Goal: Information Seeking & Learning: Learn about a topic

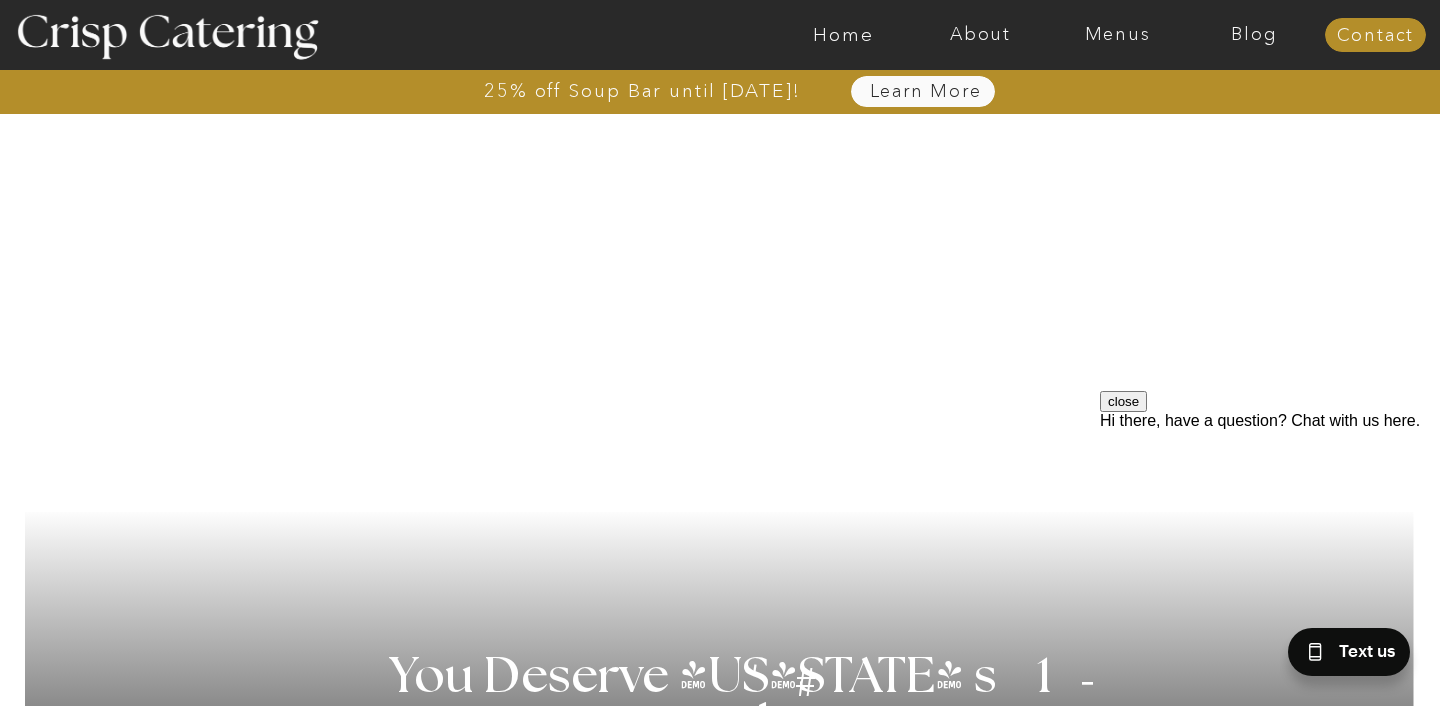
click at [920, 89] on nav "Learn More" at bounding box center [925, 92] width 205 height 20
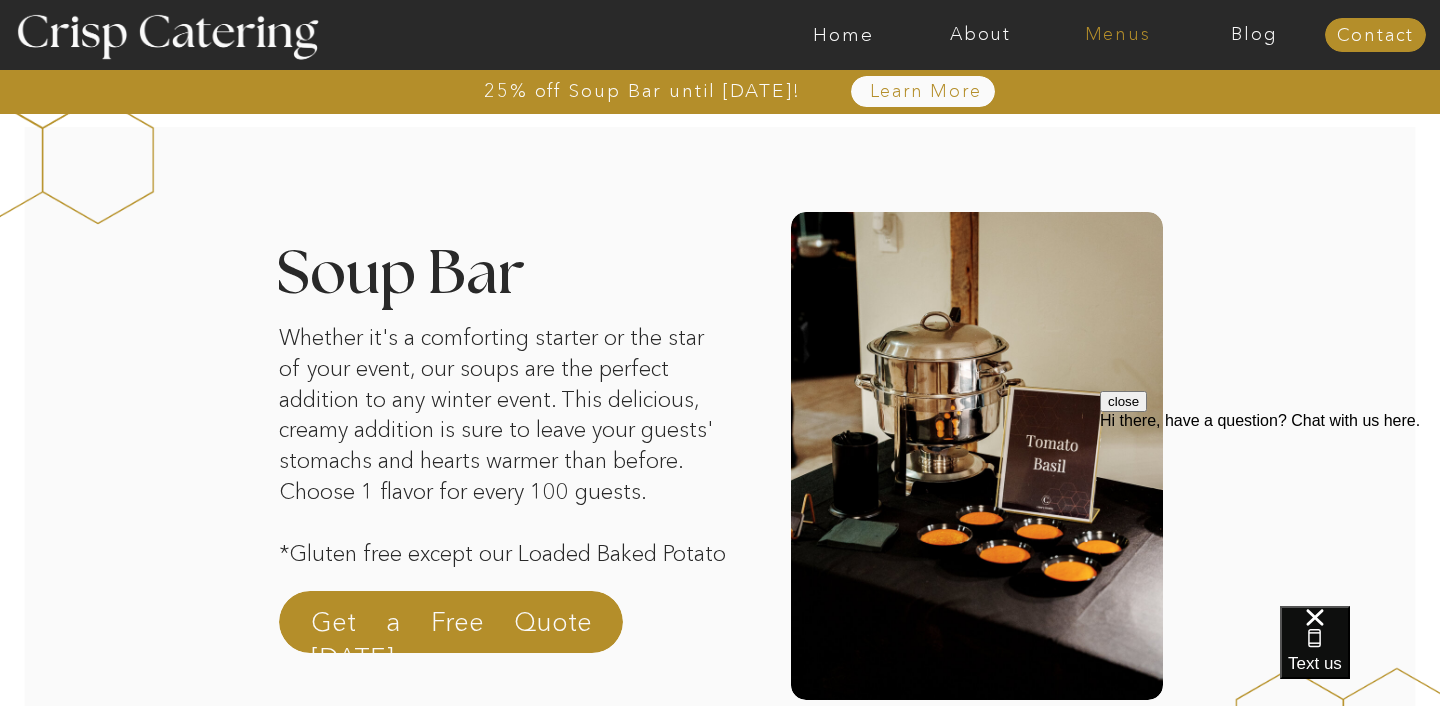
click at [1104, 32] on nav "Menus" at bounding box center [1117, 35] width 137 height 20
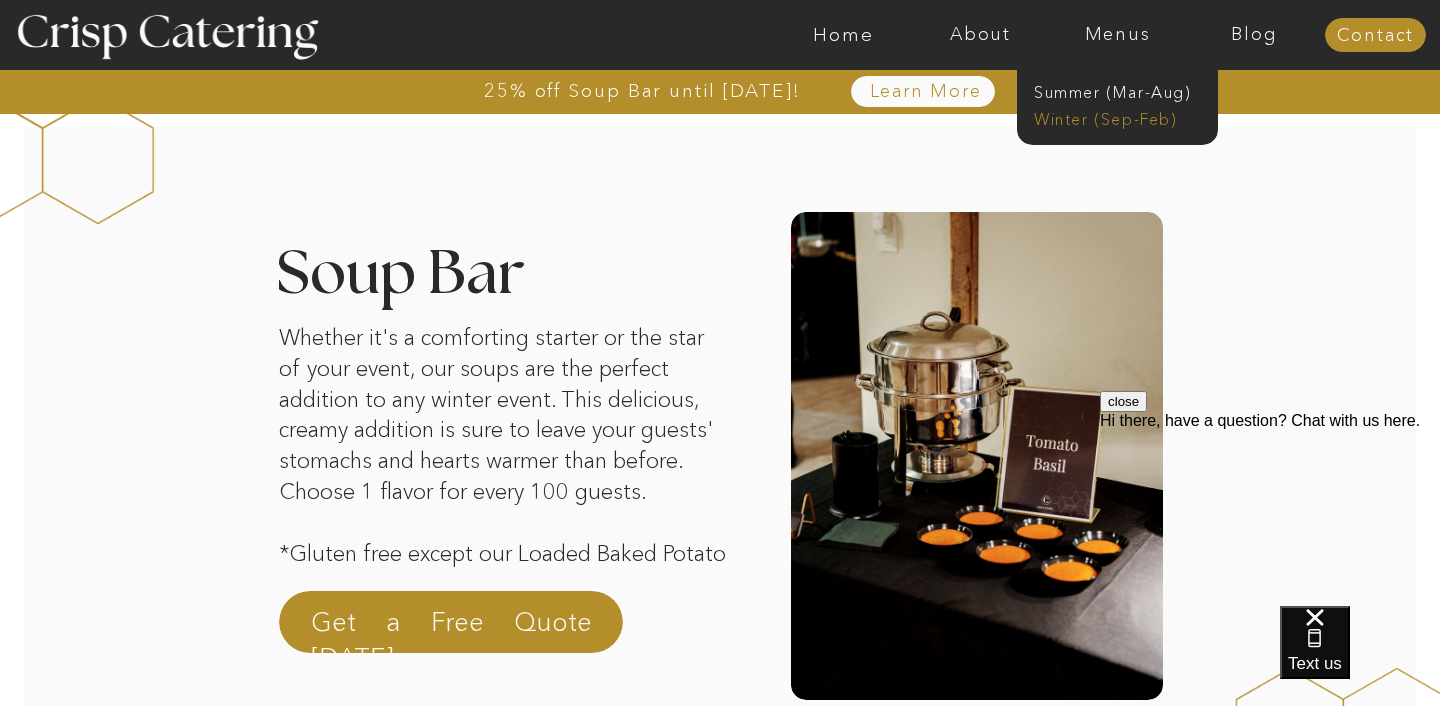
click at [1104, 110] on nav "Winter (Sep-Feb)" at bounding box center [1116, 117] width 164 height 19
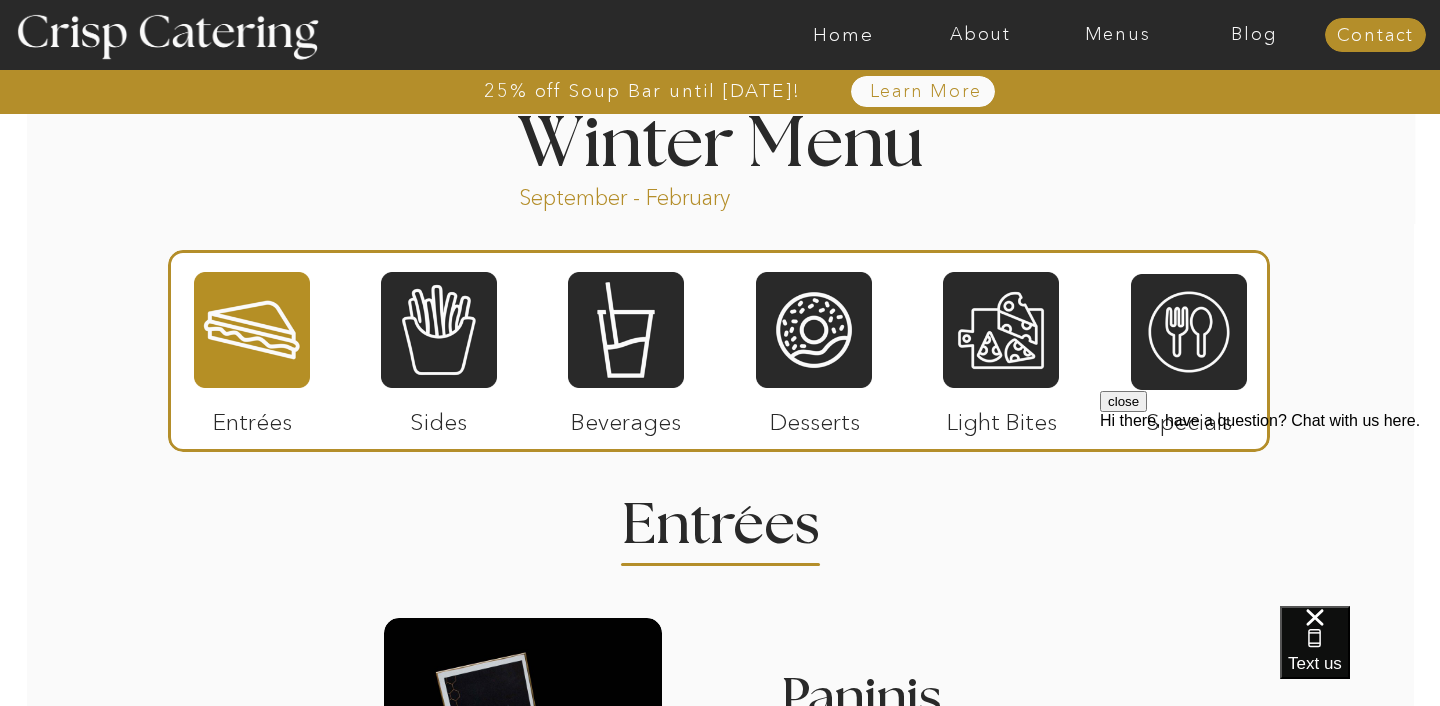
scroll to position [2229, 0]
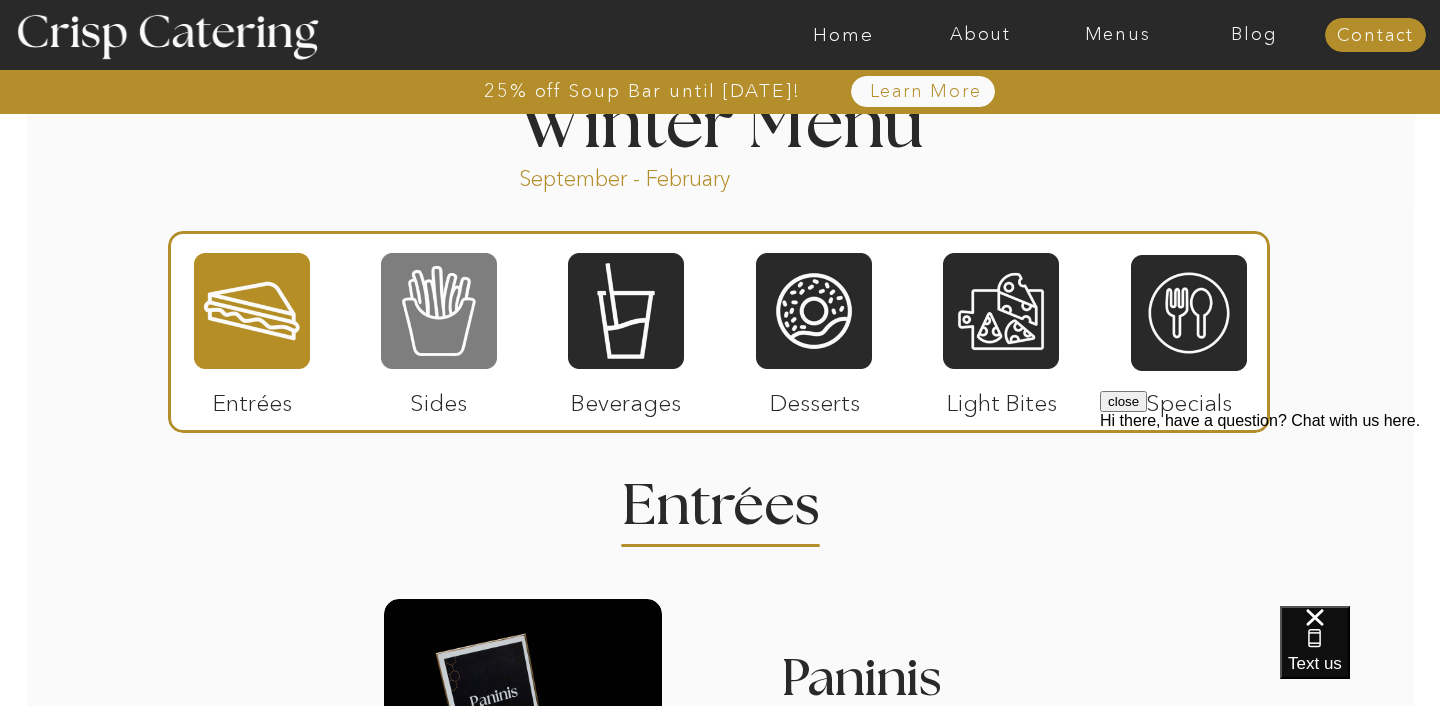
click at [438, 336] on div at bounding box center [439, 311] width 116 height 120
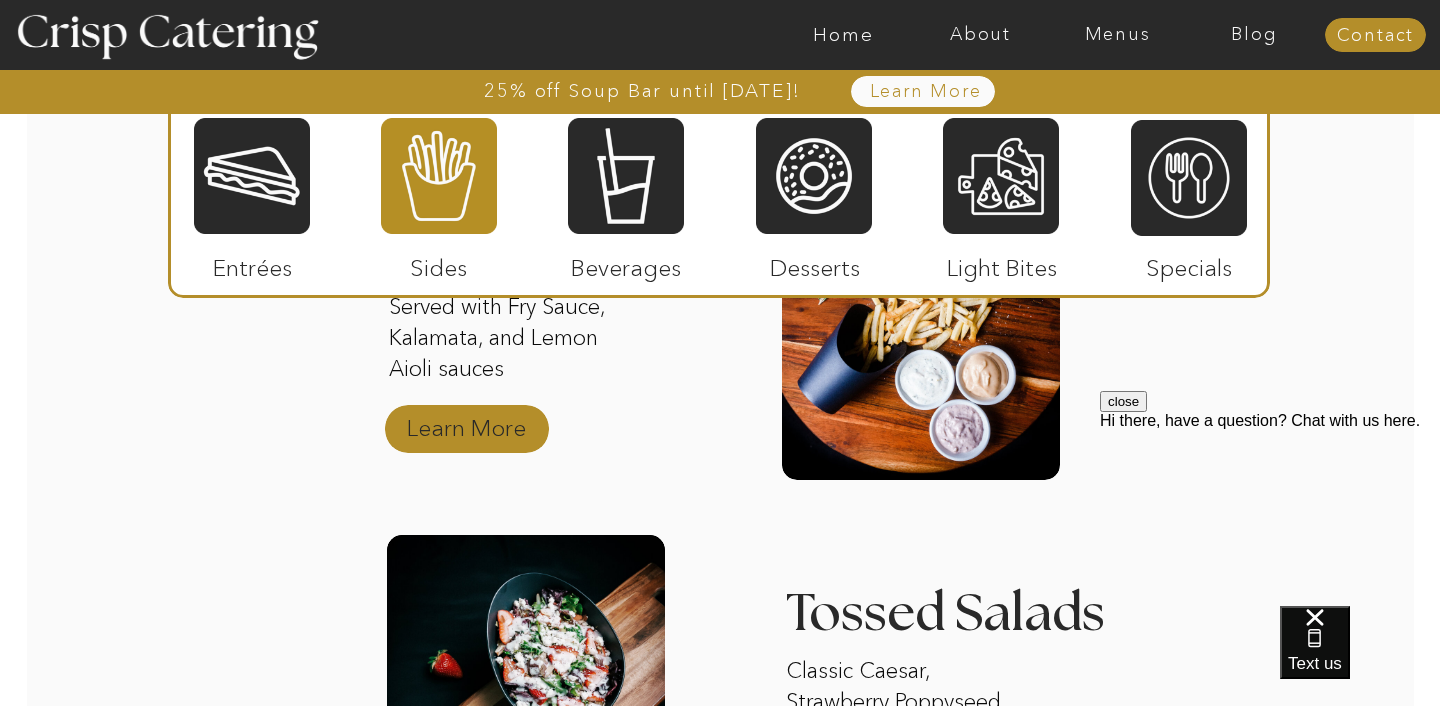
scroll to position [2639, 0]
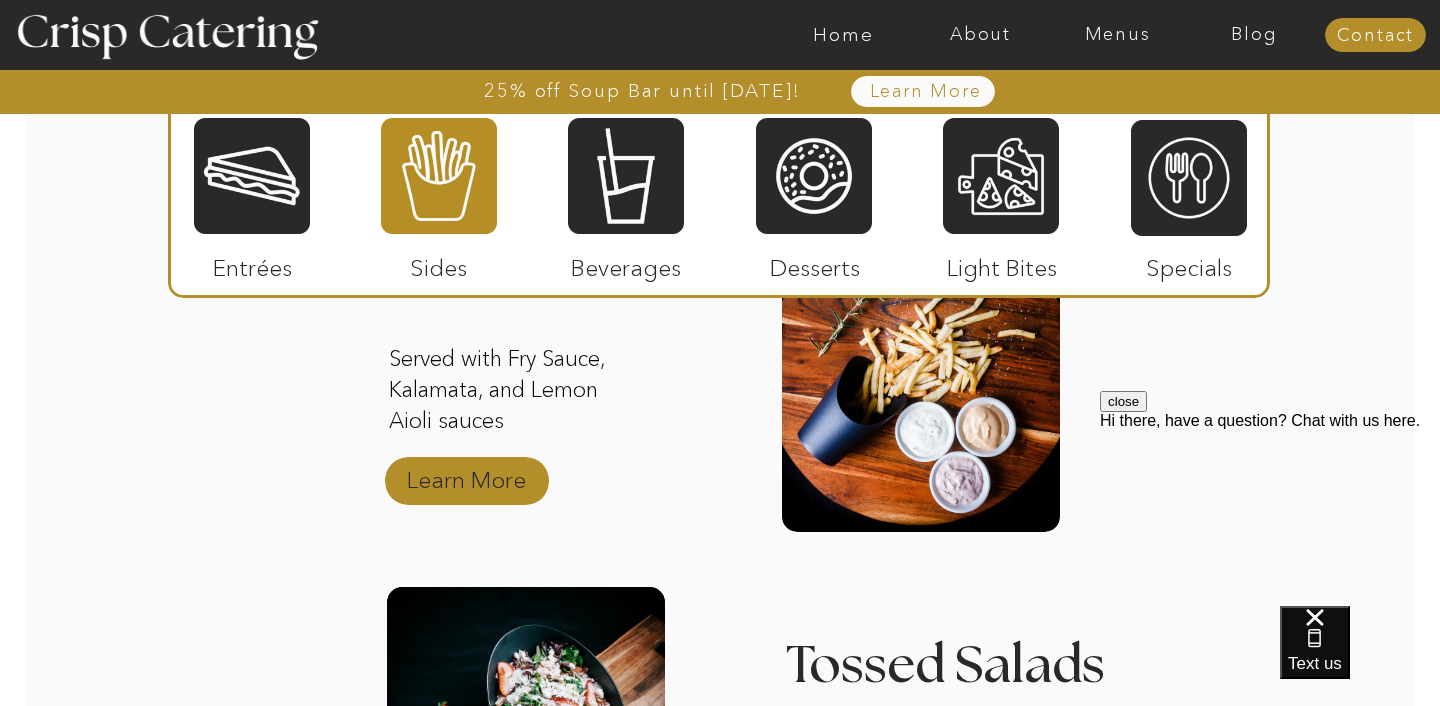
click at [448, 486] on p "Learn More" at bounding box center [466, 475] width 133 height 58
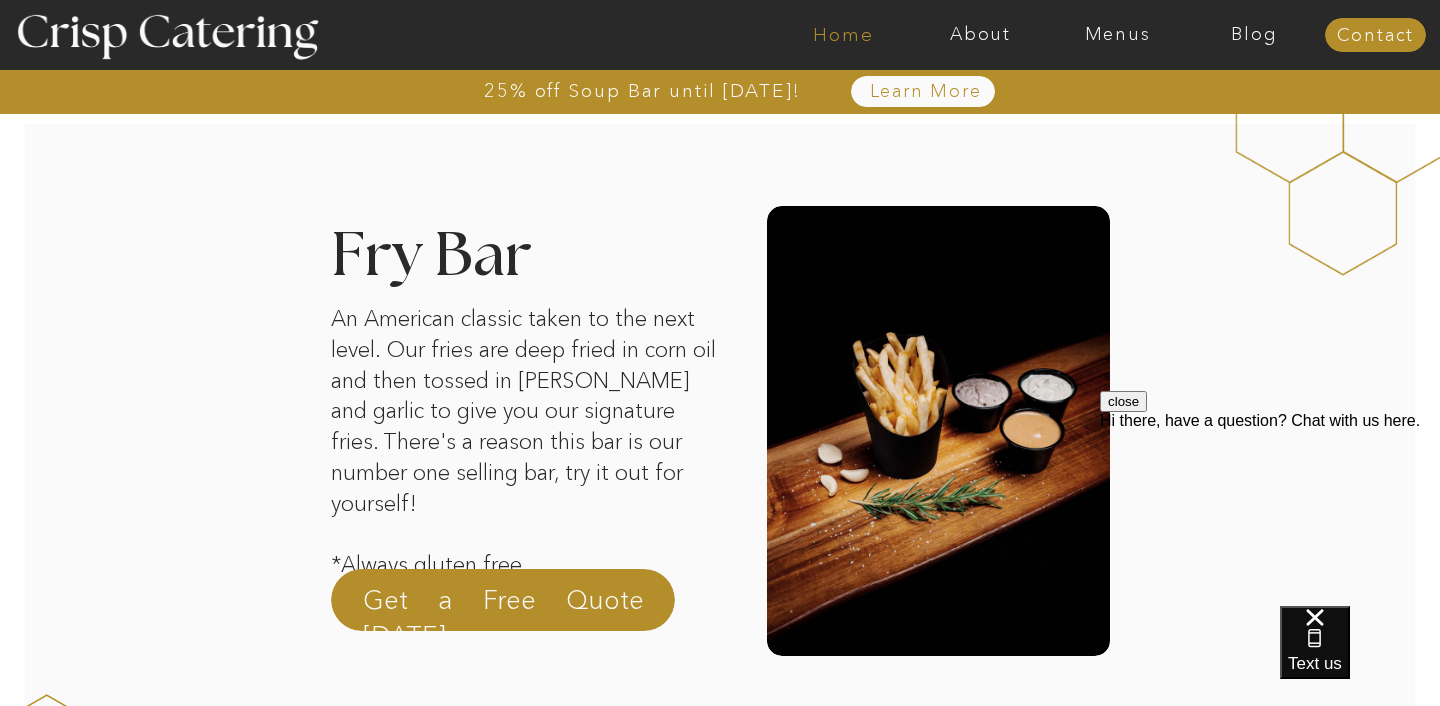
click at [837, 34] on nav "Home" at bounding box center [843, 35] width 137 height 20
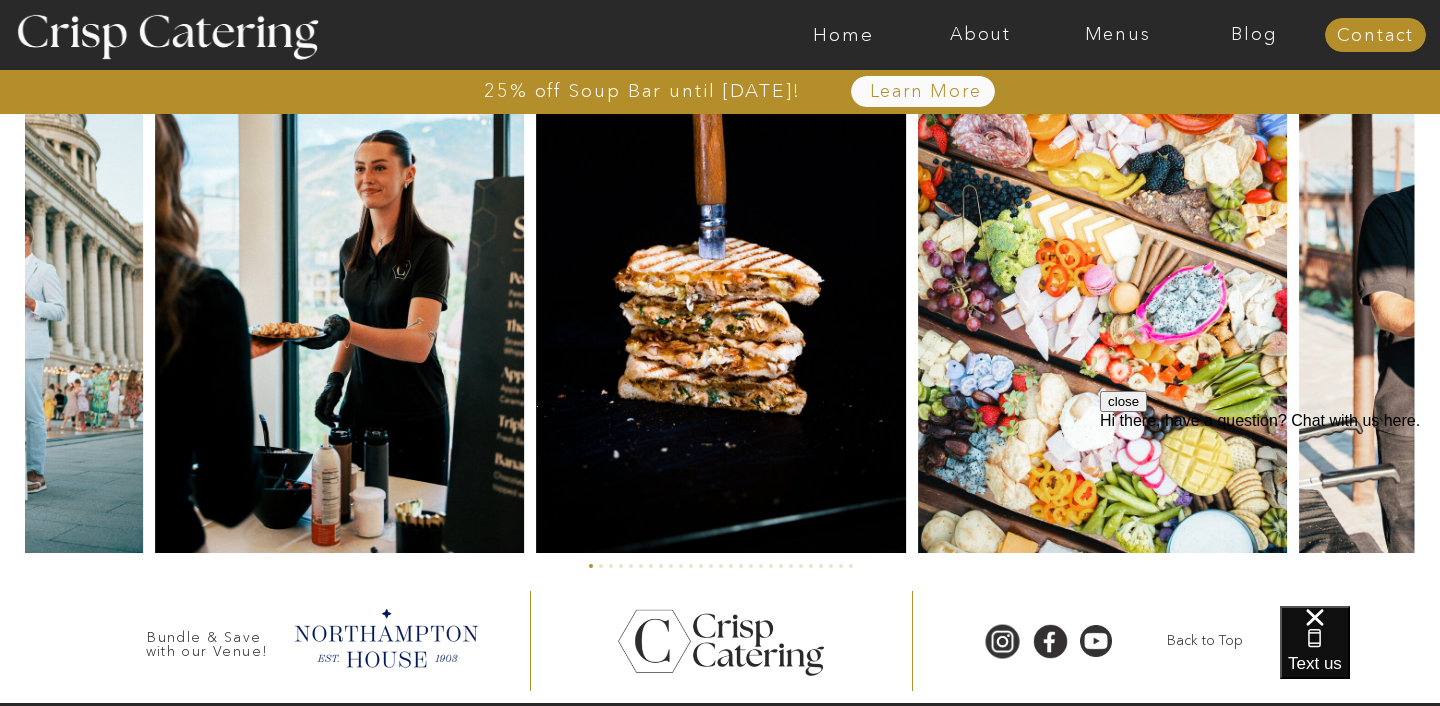
scroll to position [4855, 0]
